Goal: Task Accomplishment & Management: Manage account settings

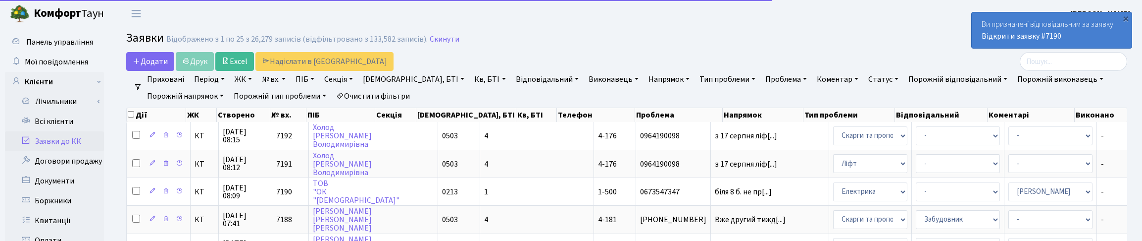
select select "25"
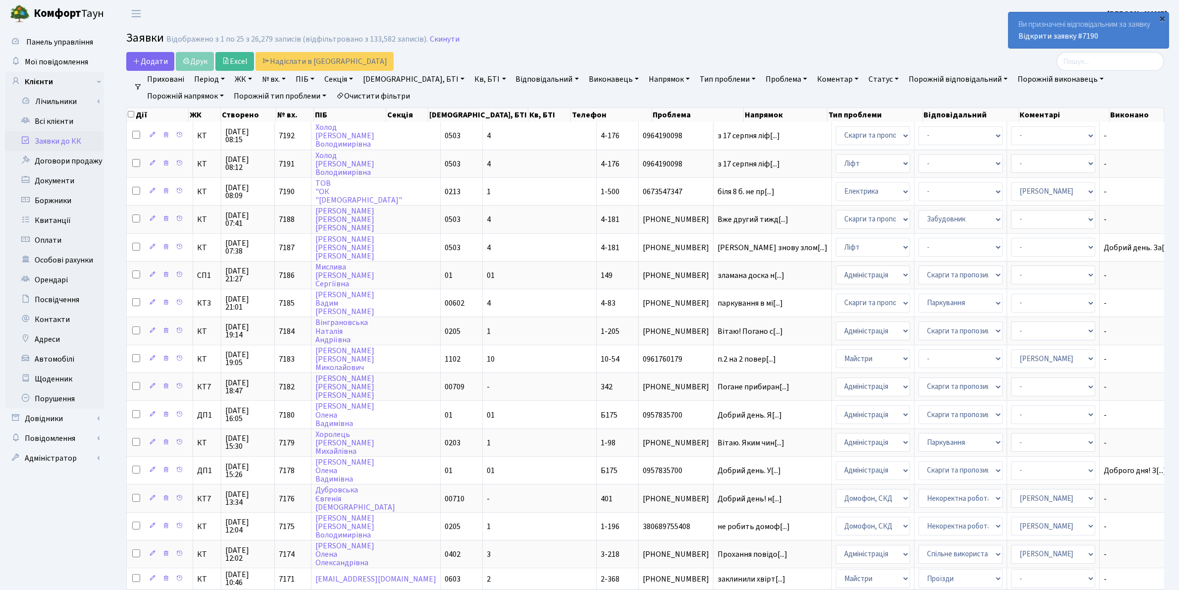
click at [1142, 18] on div "×" at bounding box center [1163, 18] width 10 height 10
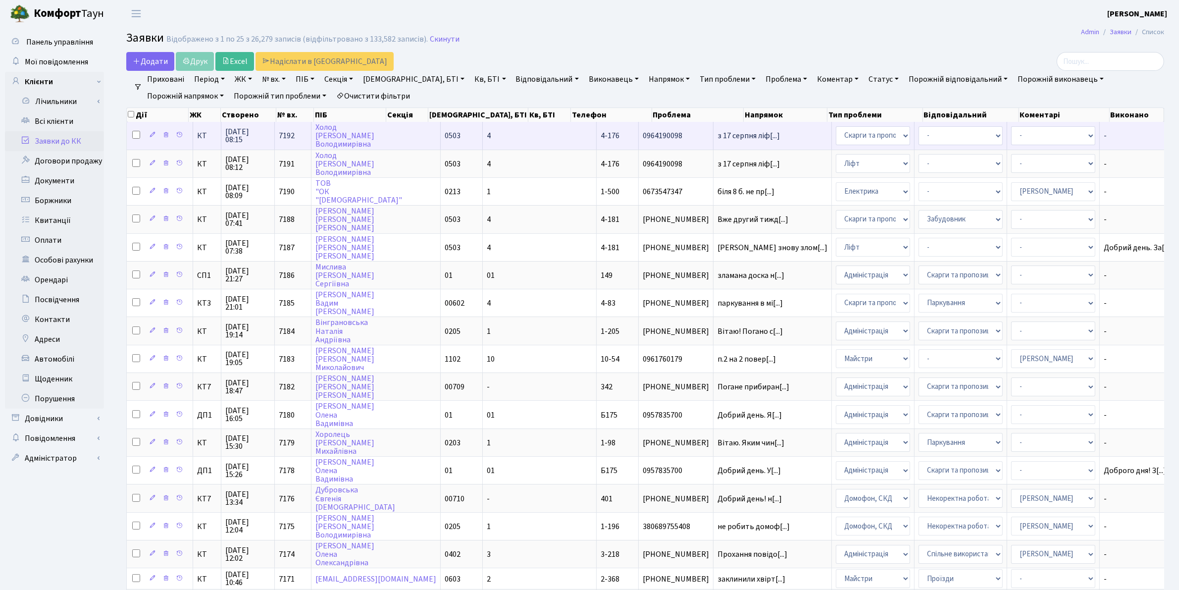
click at [250, 132] on span "21.08.2025 08:15" at bounding box center [247, 136] width 45 height 16
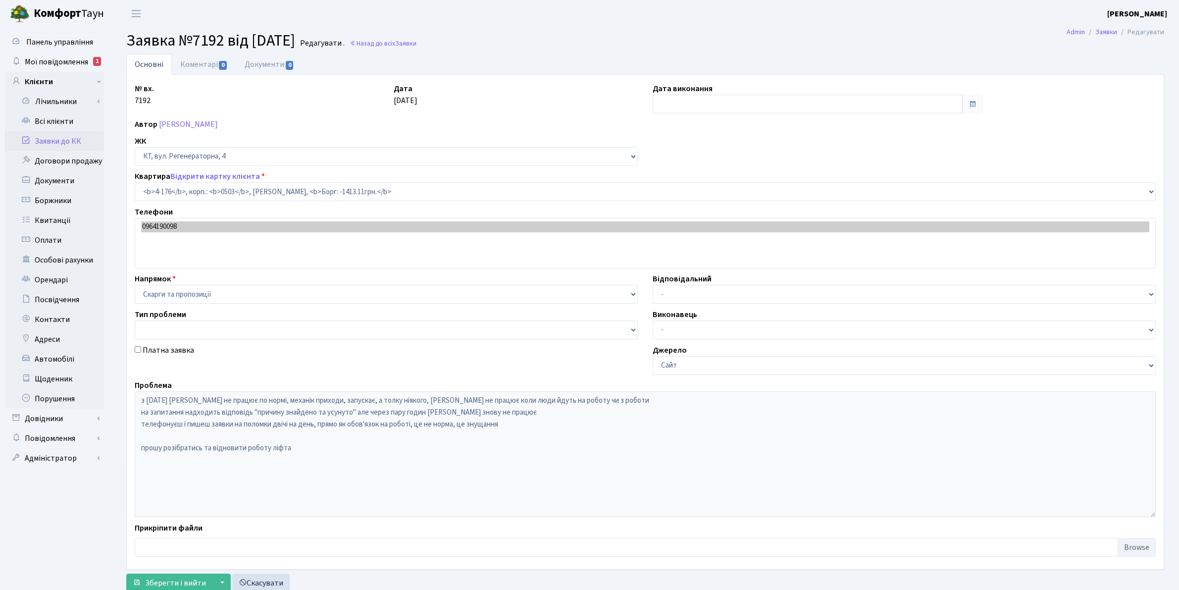
select select "1102"
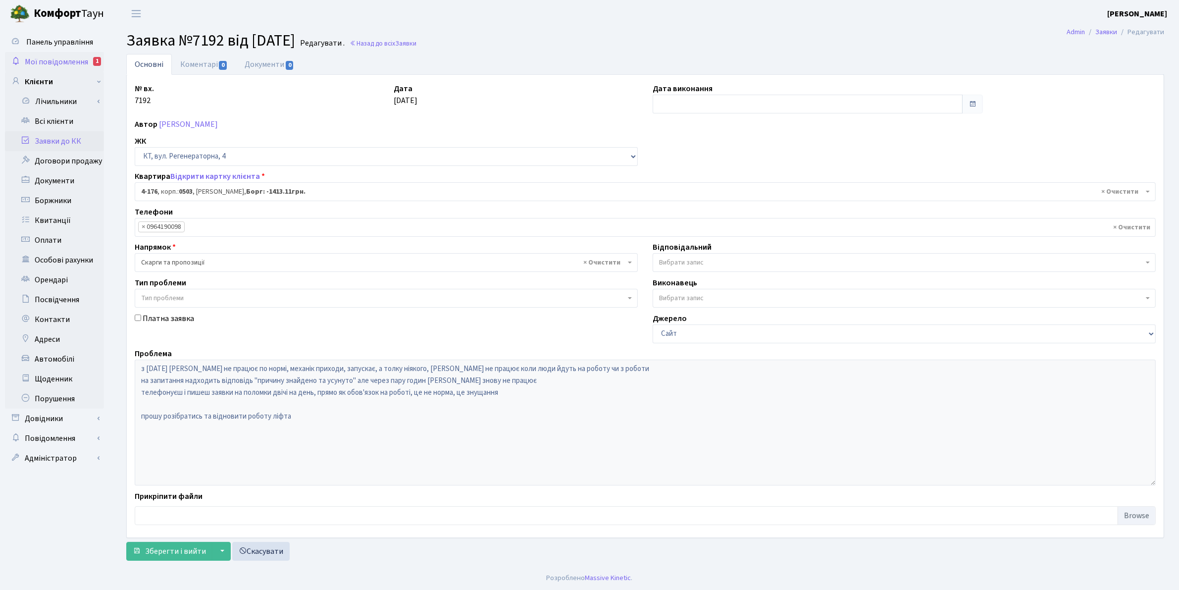
click at [55, 64] on span "Мої повідомлення" at bounding box center [56, 61] width 63 height 11
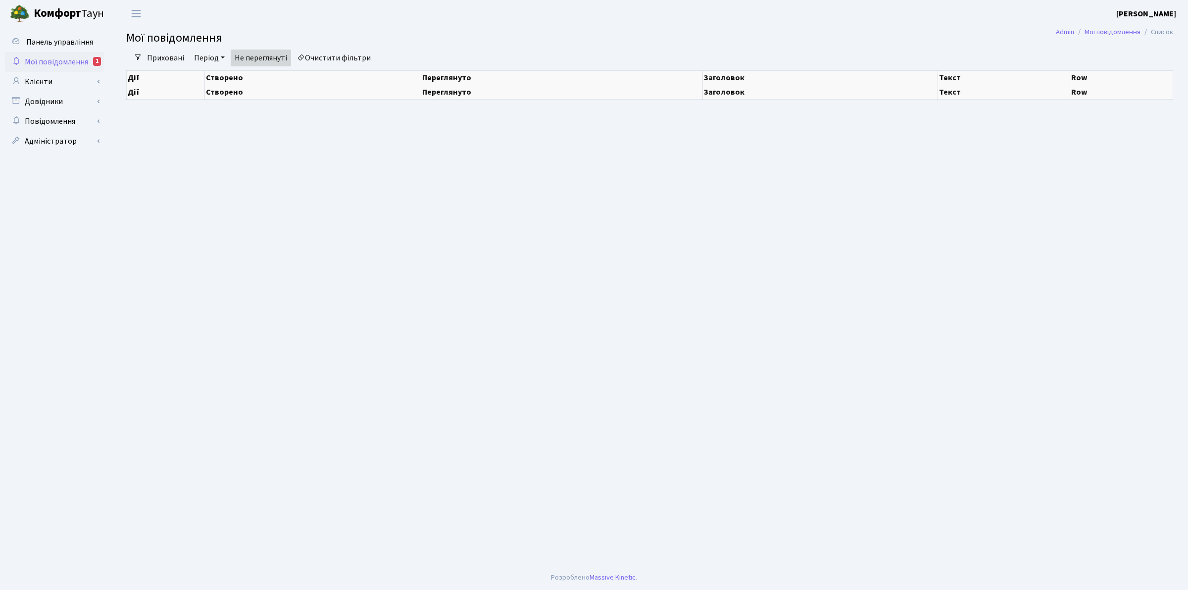
select select "25"
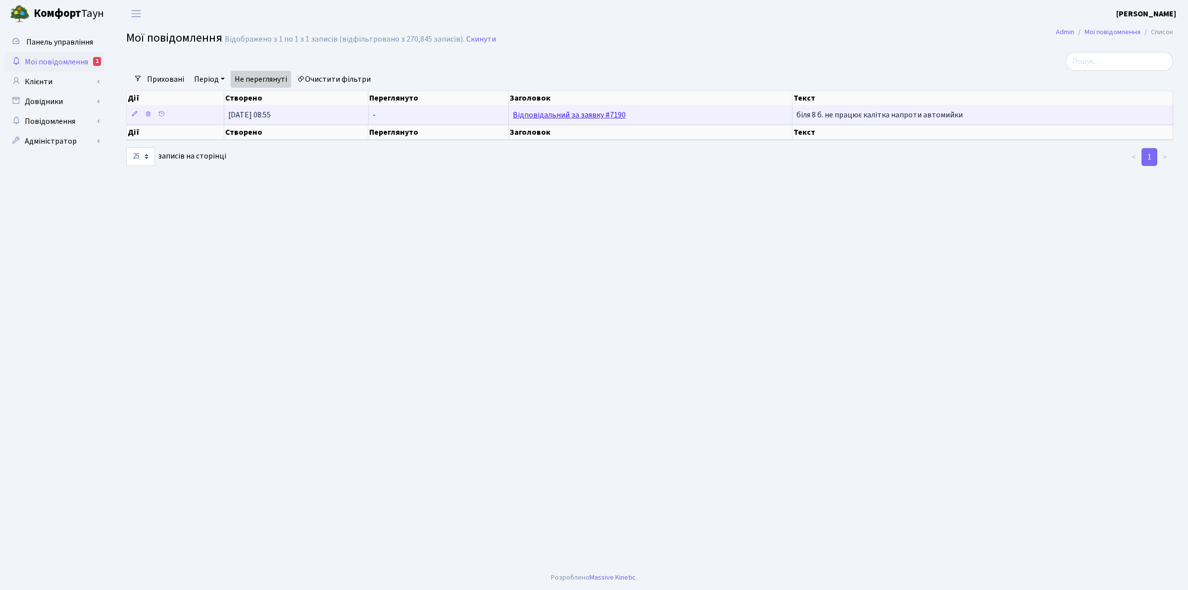
click at [567, 115] on link "Відповідальний за заявку #7190" at bounding box center [569, 114] width 113 height 11
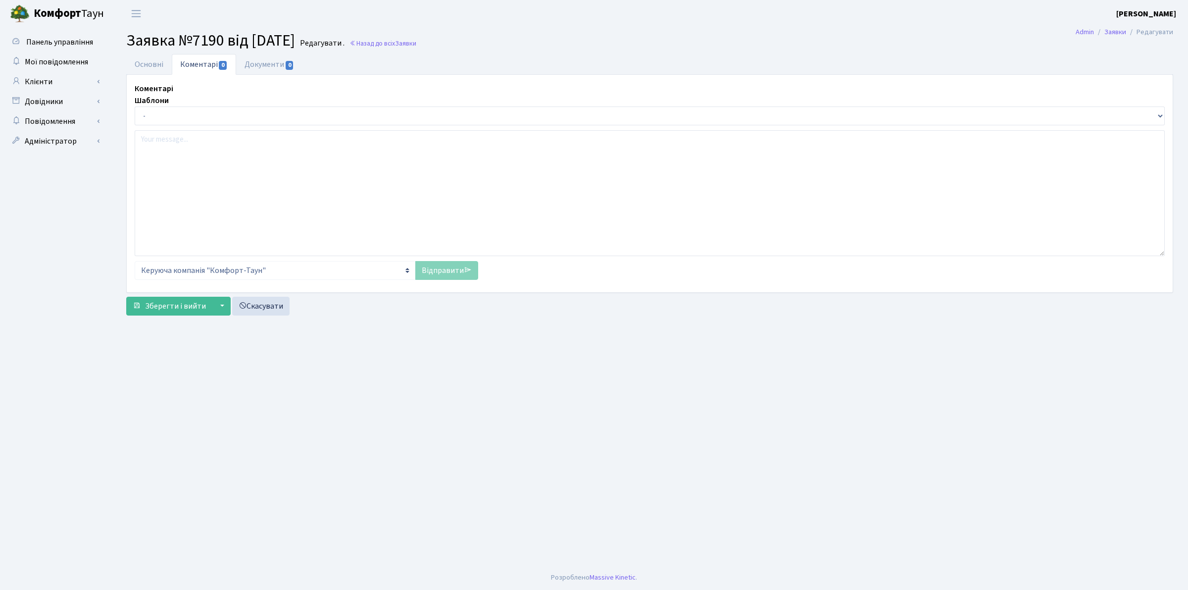
select select "16285"
type input "[DATE]"
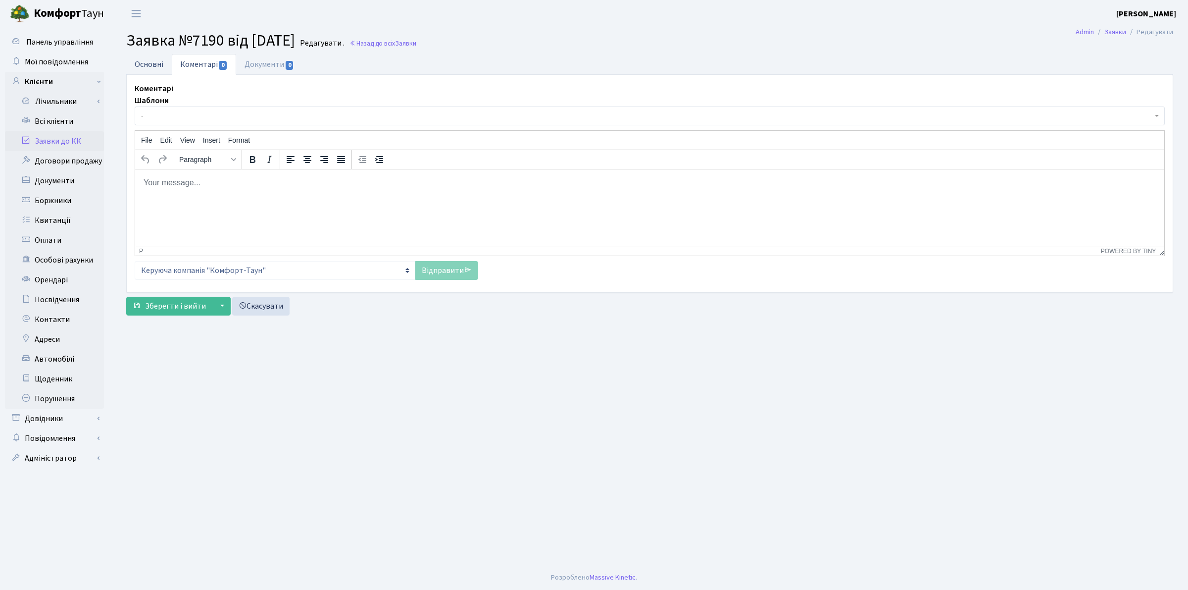
click at [149, 65] on link "Основні" at bounding box center [149, 64] width 46 height 20
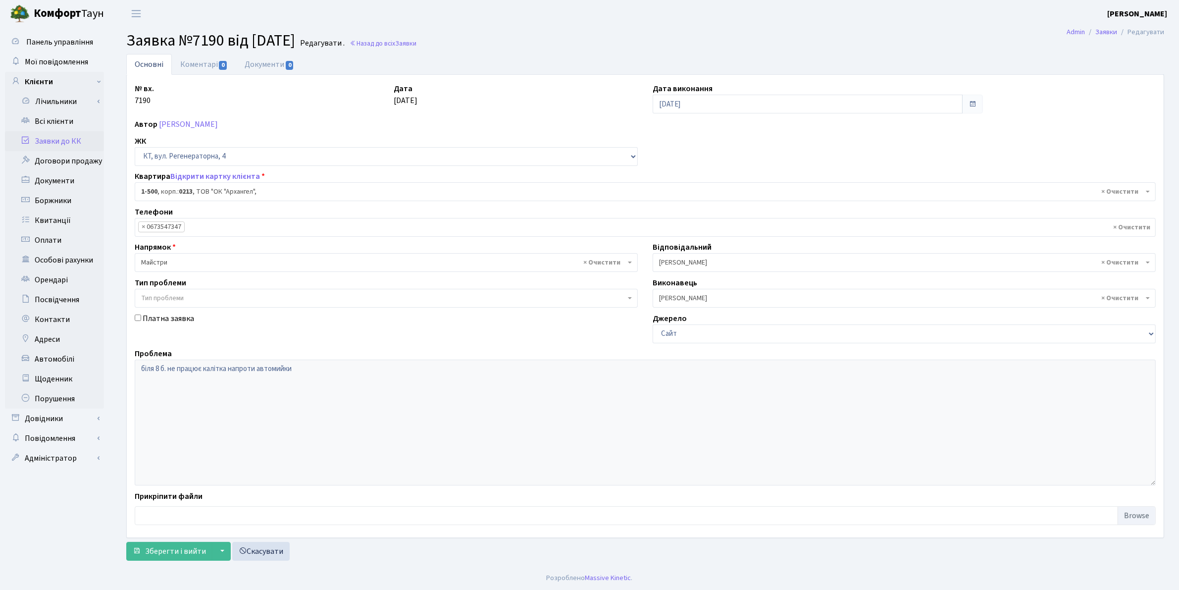
click at [48, 141] on link "Заявки до КК" at bounding box center [54, 141] width 99 height 20
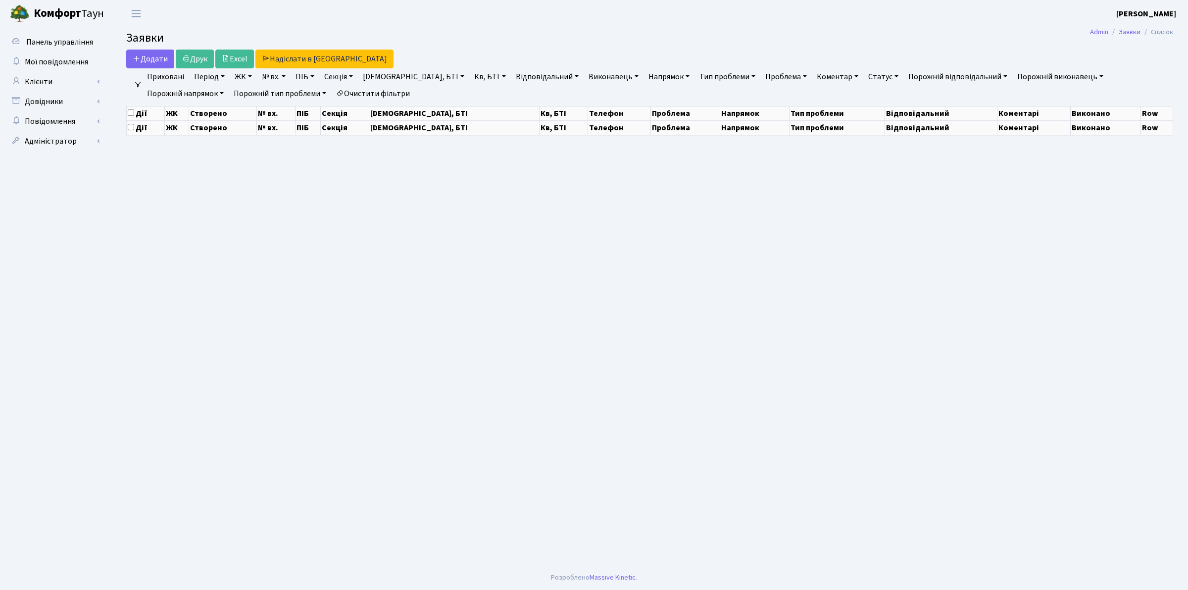
select select "25"
